Goal: Find specific page/section: Find specific page/section

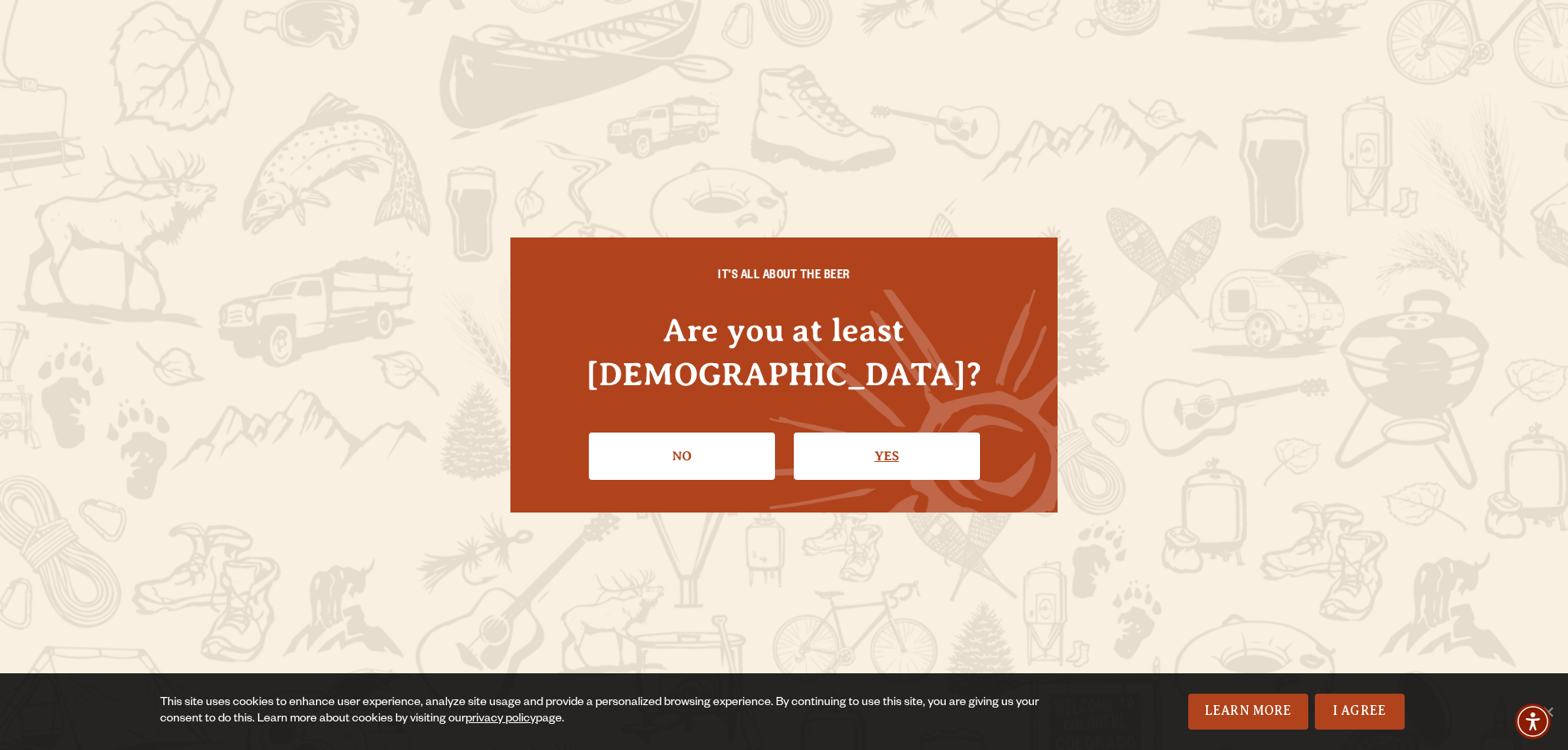
click at [887, 432] on link "Yes" at bounding box center [887, 455] width 186 height 47
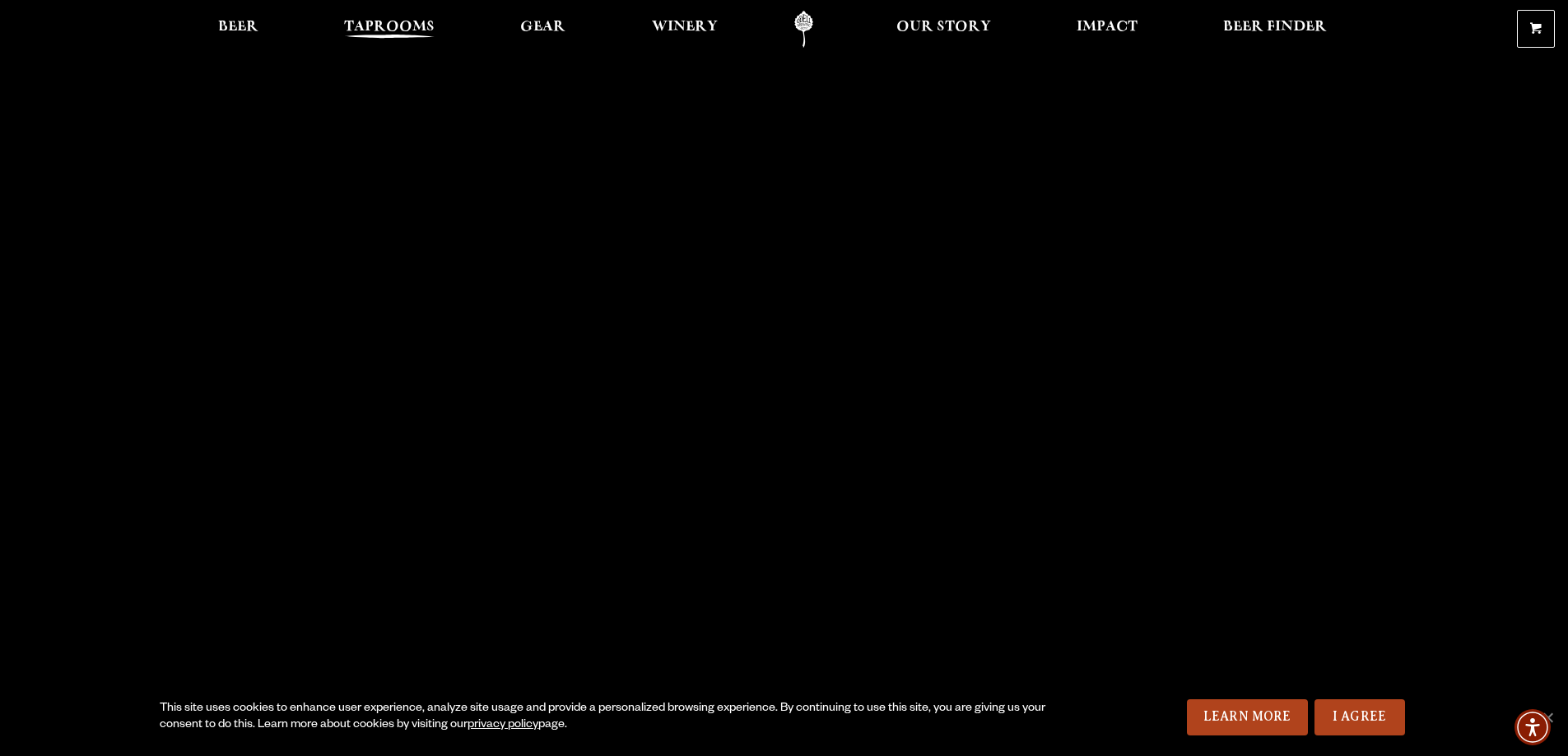
click at [385, 30] on span "Taprooms" at bounding box center [389, 28] width 90 height 13
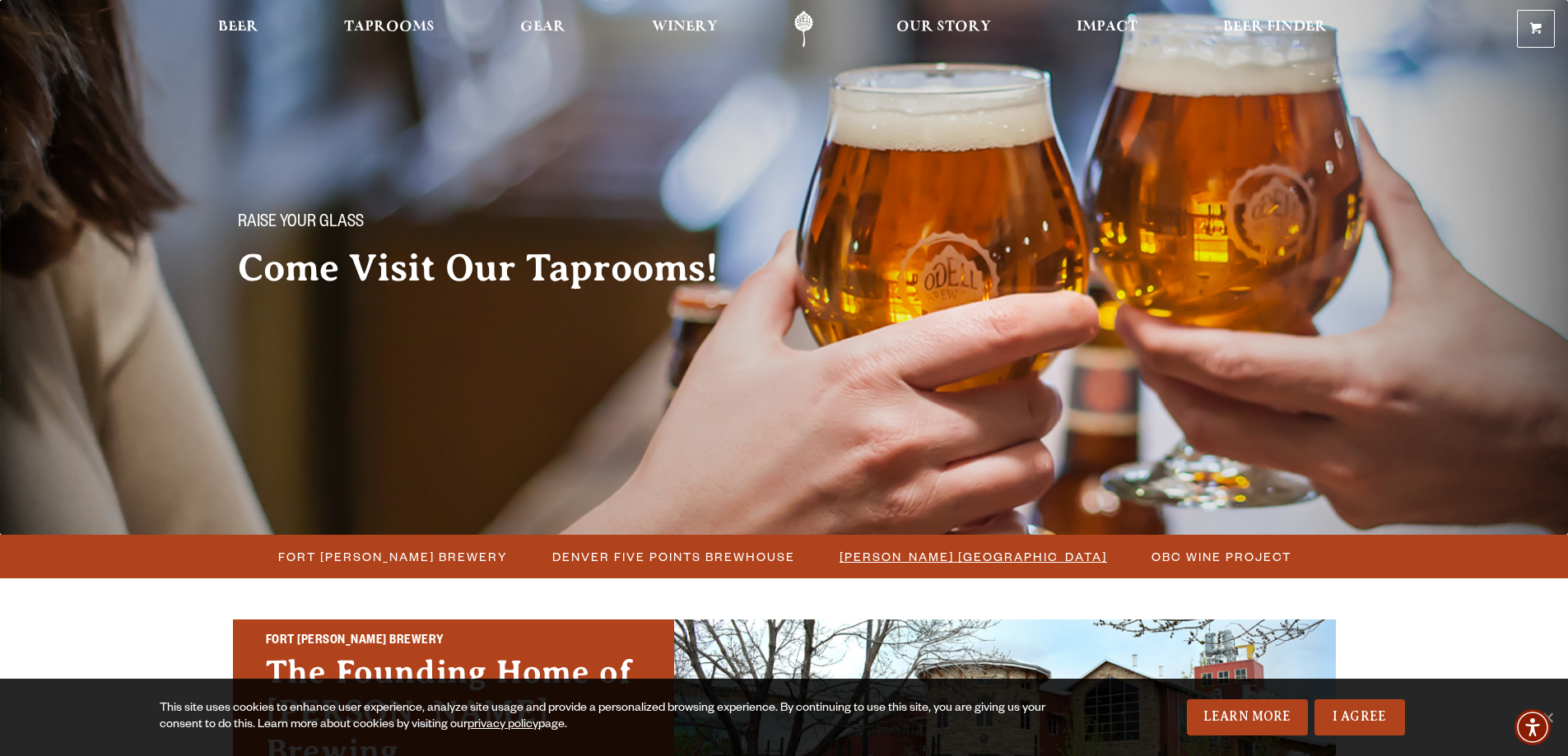
click at [979, 554] on span "[PERSON_NAME] [GEOGRAPHIC_DATA]" at bounding box center [973, 556] width 268 height 24
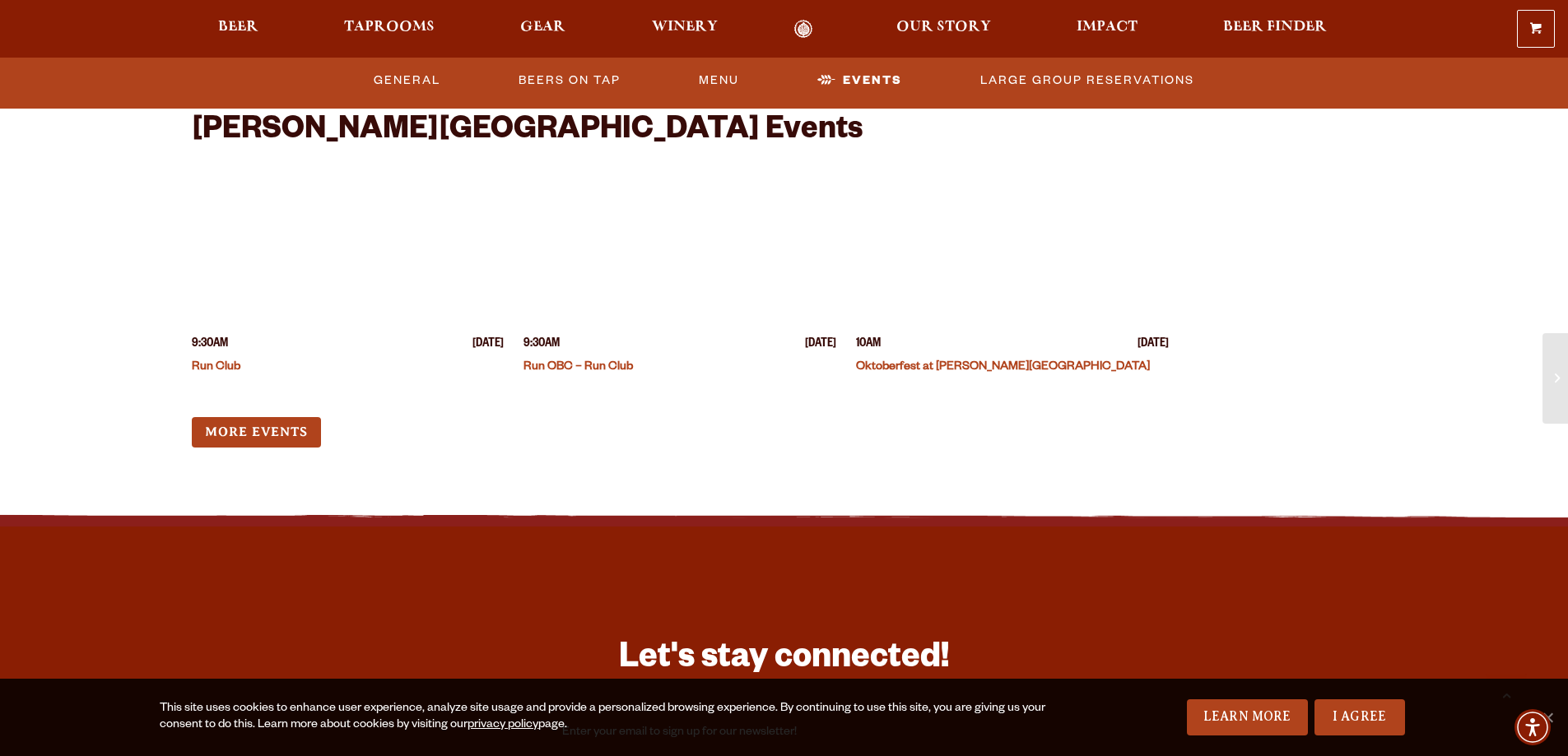
scroll to position [3866, 0]
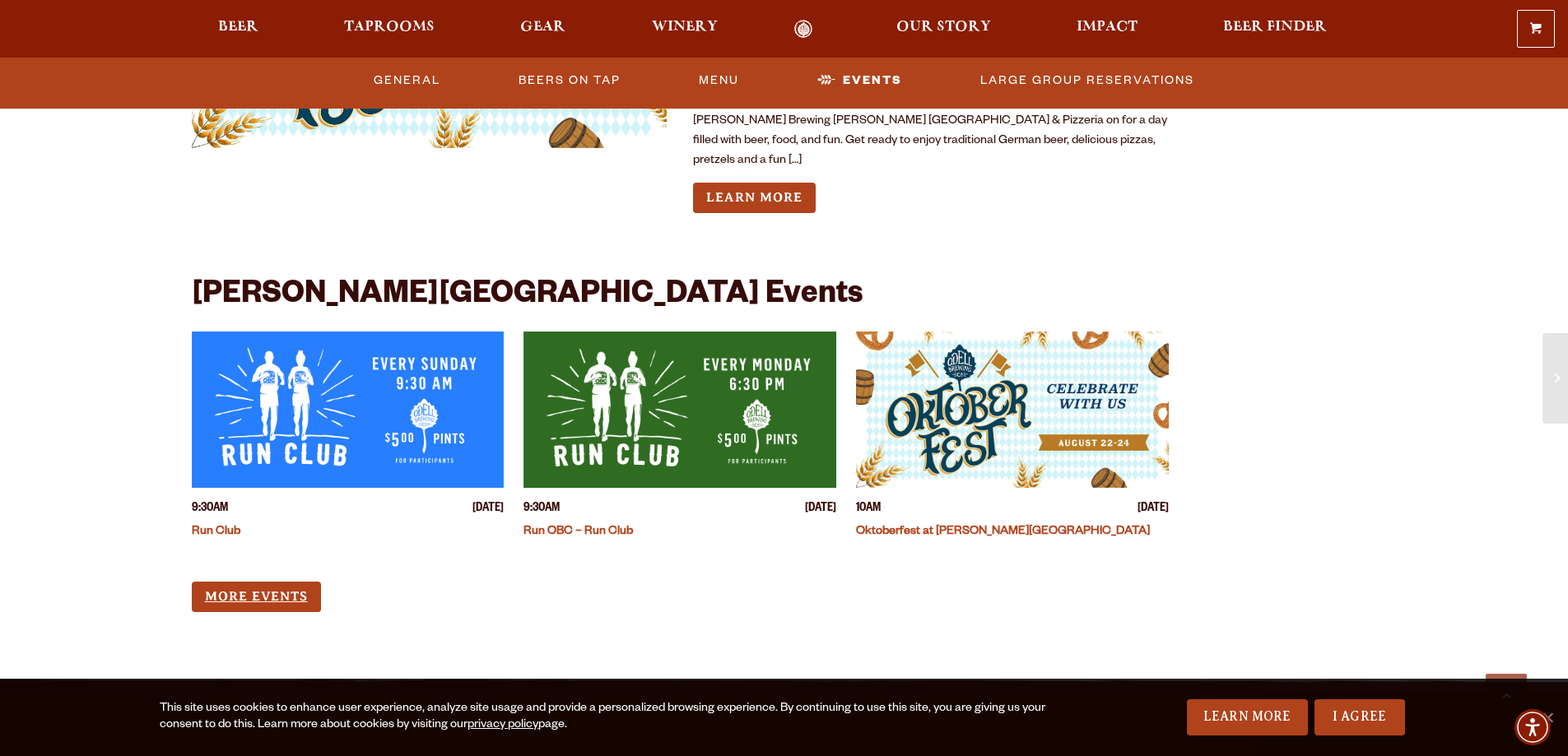
click at [264, 581] on link "More Events" at bounding box center [256, 596] width 129 height 30
